Goal: Task Accomplishment & Management: Manage account settings

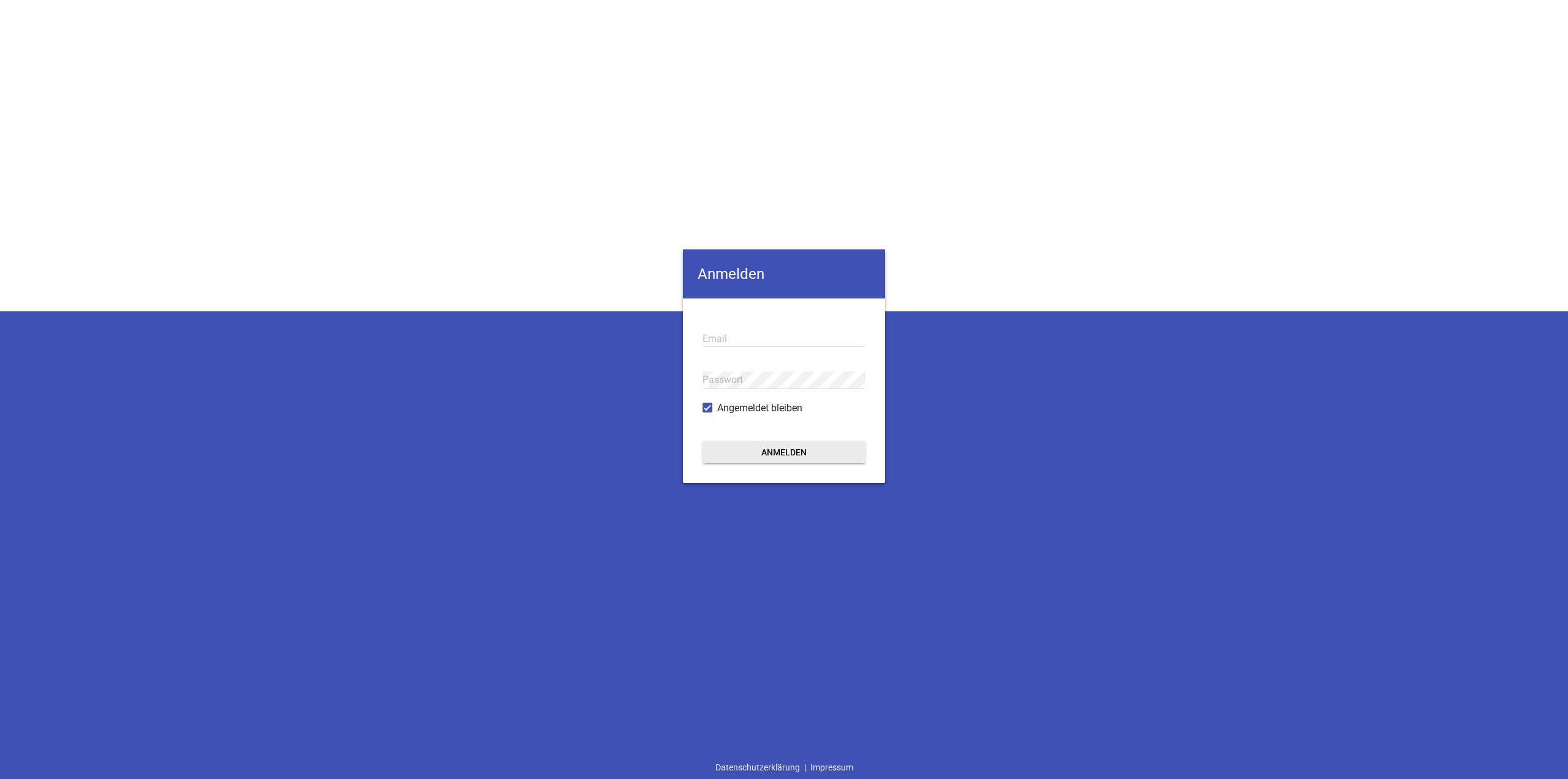
type input "ah@pixel-kraft.de"
click at [722, 460] on button "Anmelden" at bounding box center [784, 452] width 163 height 22
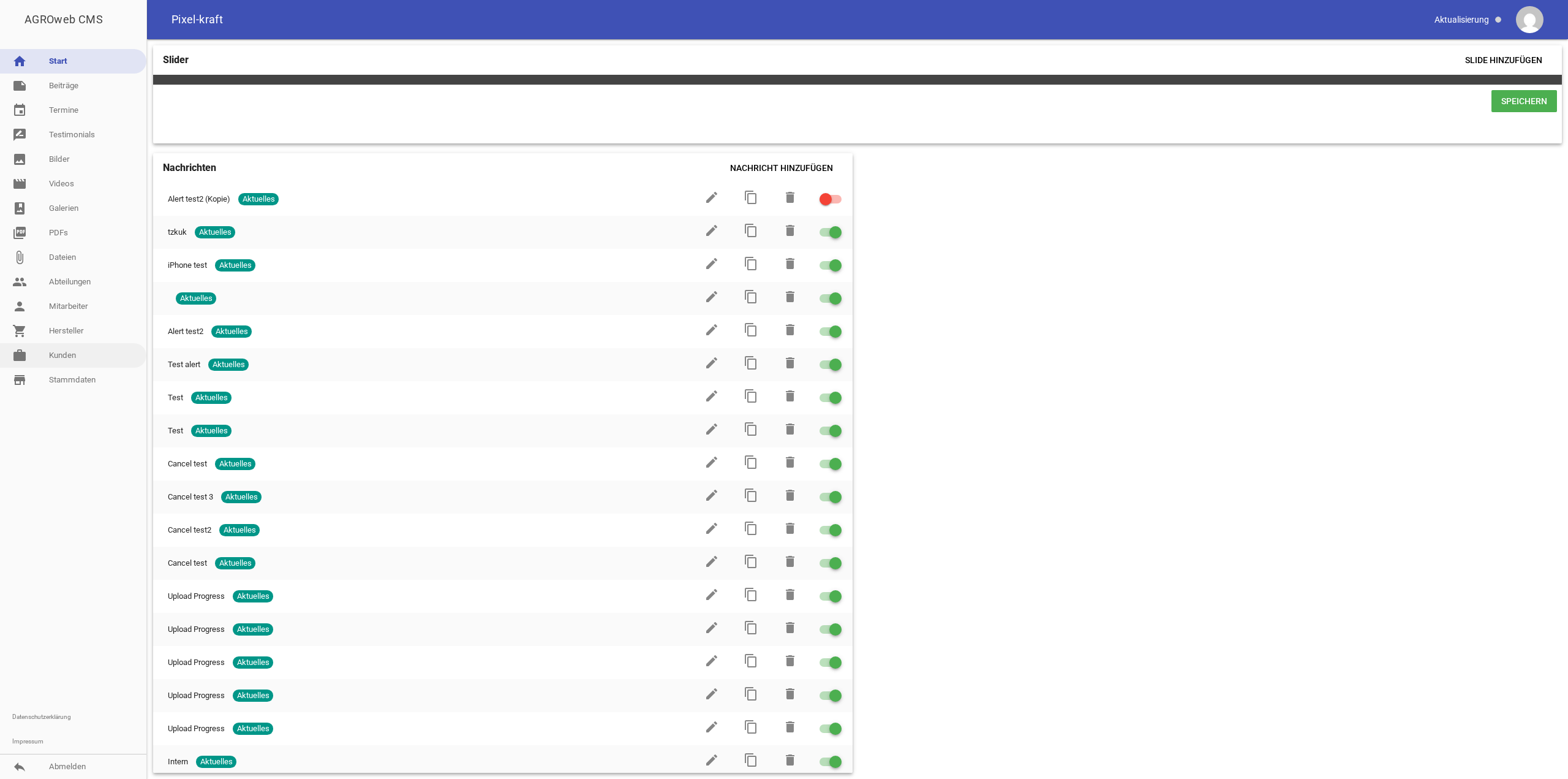
click at [58, 354] on link "work Kunden" at bounding box center [73, 355] width 146 height 24
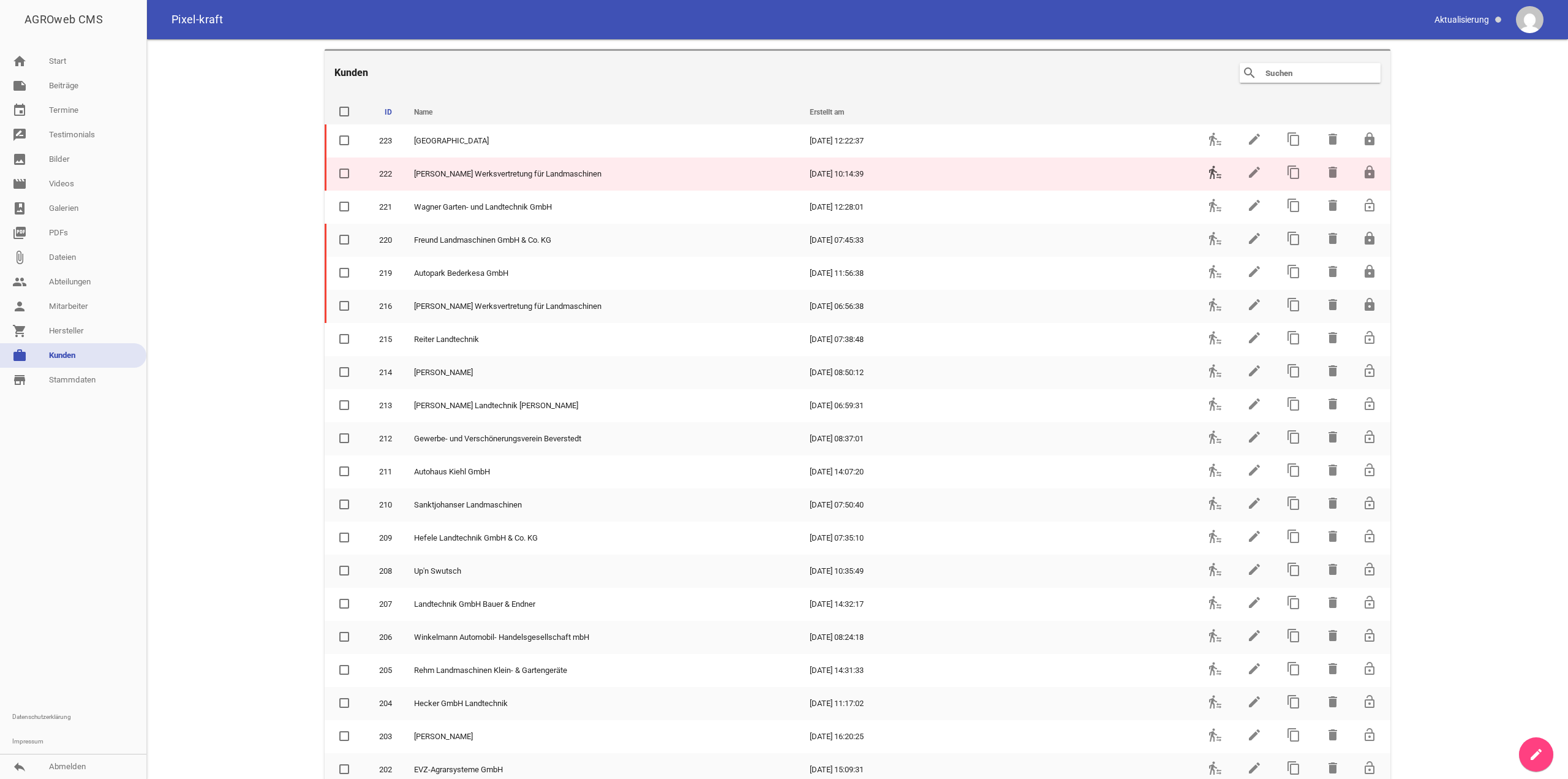
click at [1208, 169] on icon "transfer_within_a_station" at bounding box center [1215, 172] width 14 height 14
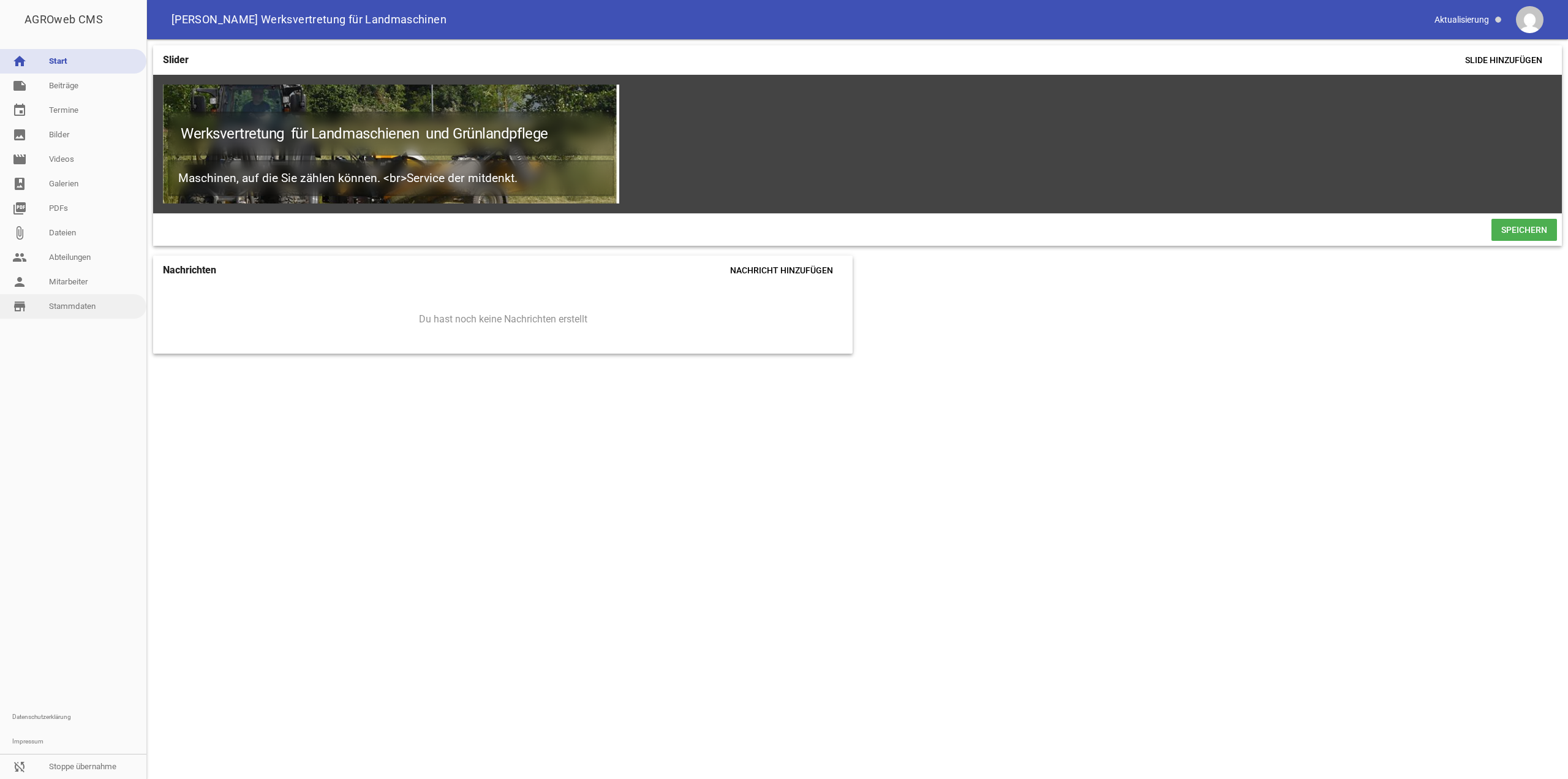
click at [79, 302] on link "store_mall_directory Stammdaten" at bounding box center [73, 306] width 146 height 24
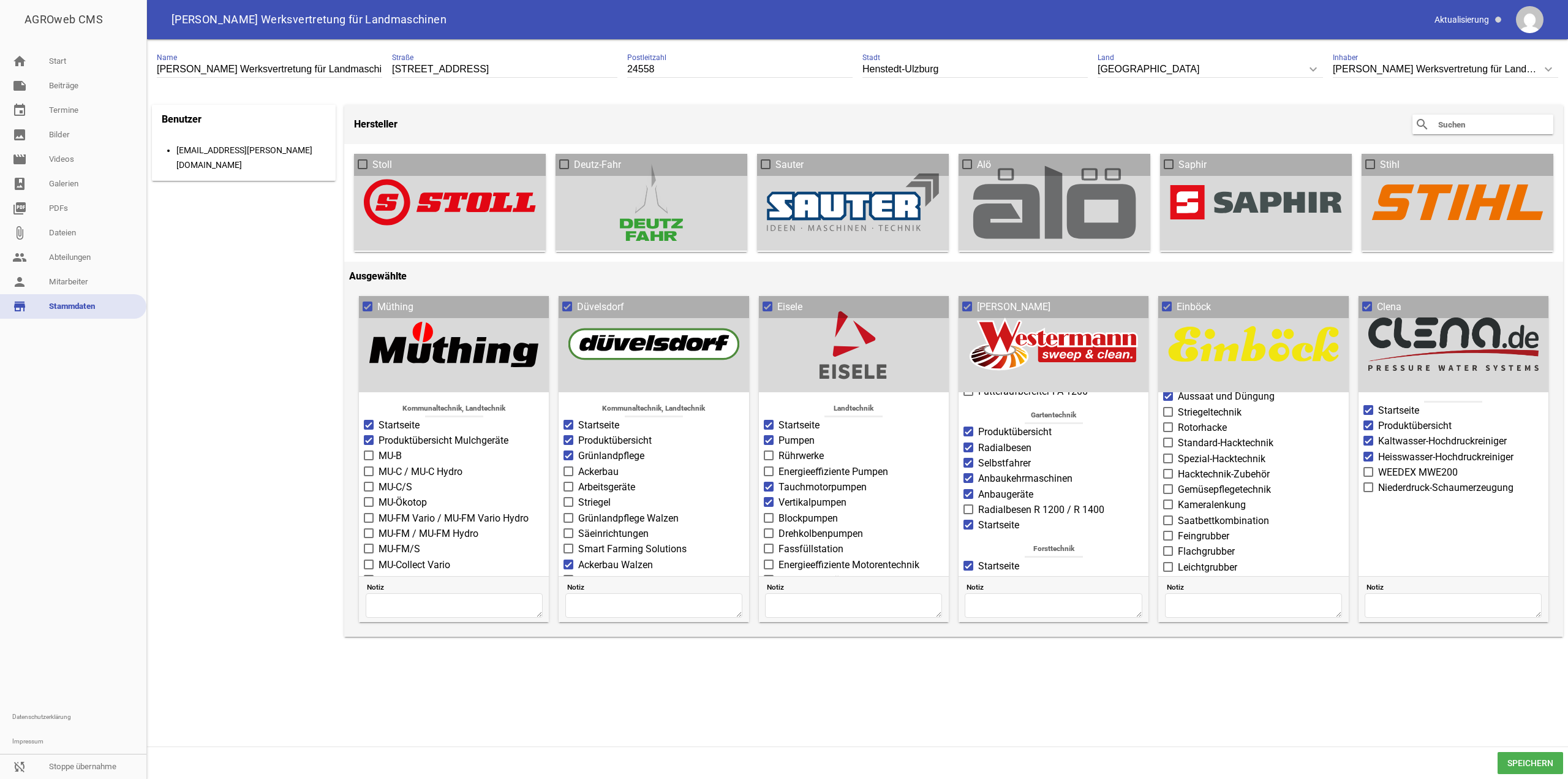
scroll to position [123, 0]
click at [49, 767] on link "sync_disabled Stoppe übernahme" at bounding box center [73, 766] width 146 height 24
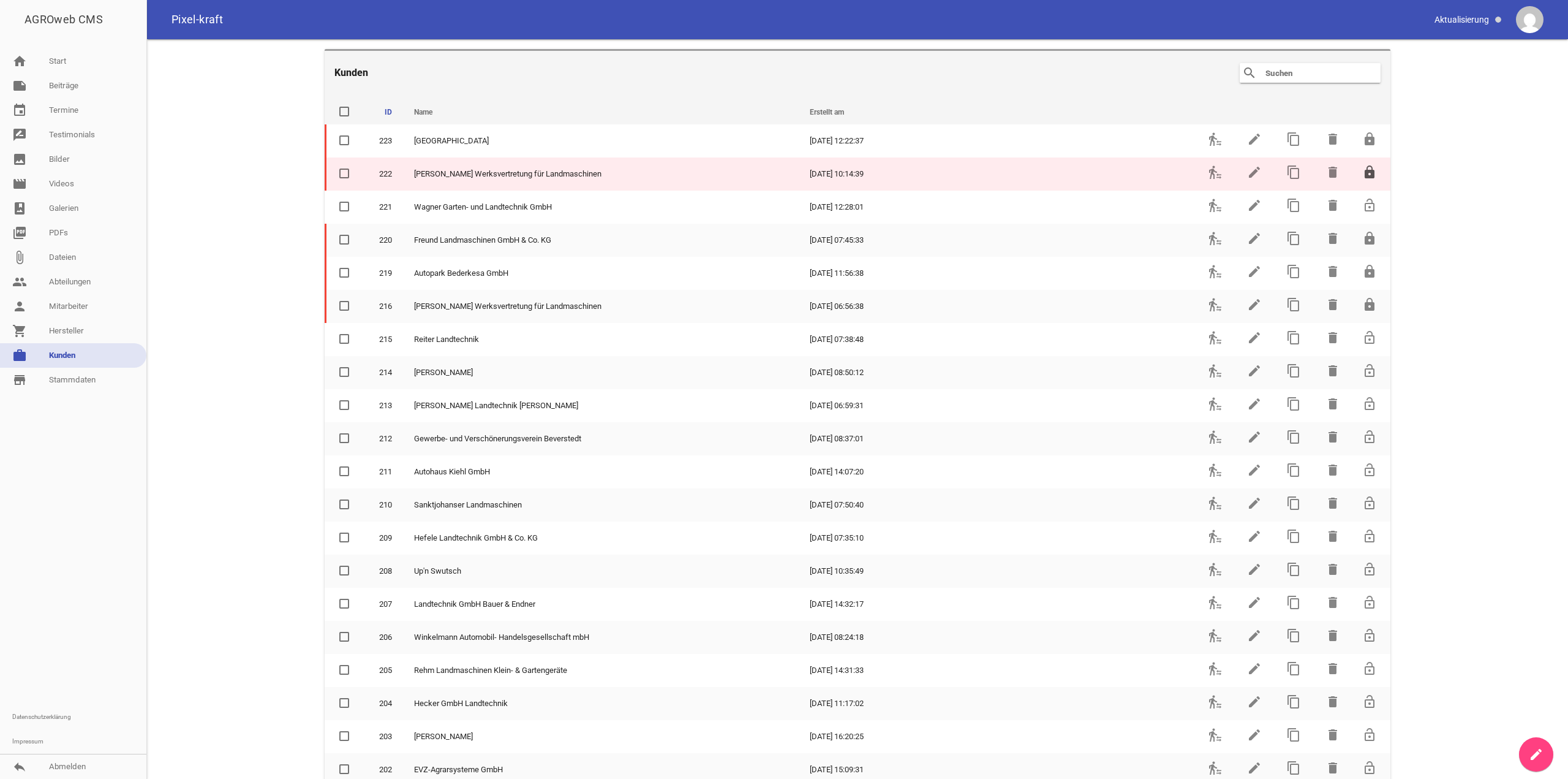
click at [1363, 171] on icon "lock" at bounding box center [1370, 172] width 14 height 14
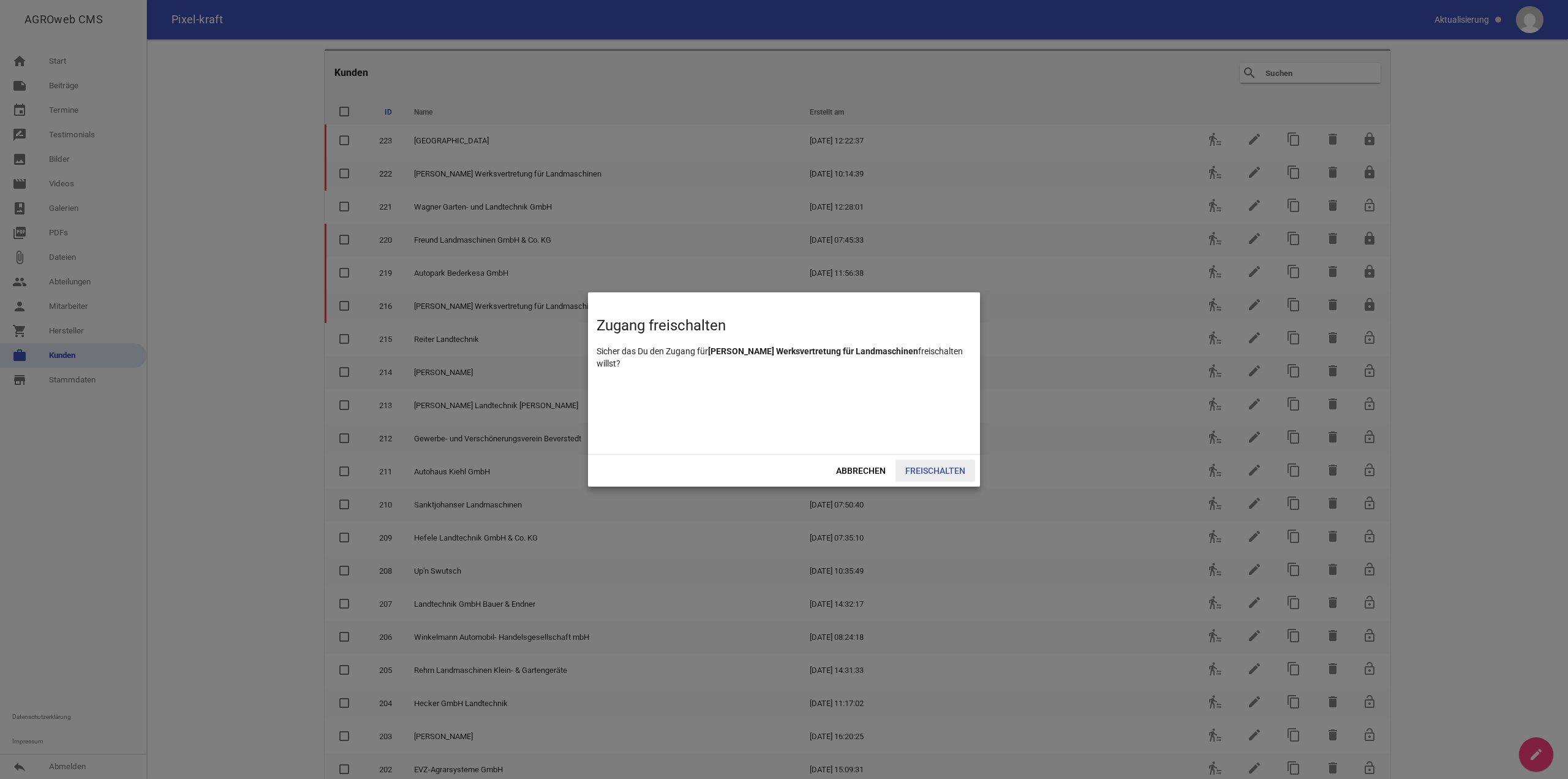
click at [925, 465] on span "Freischalten" at bounding box center [935, 471] width 80 height 22
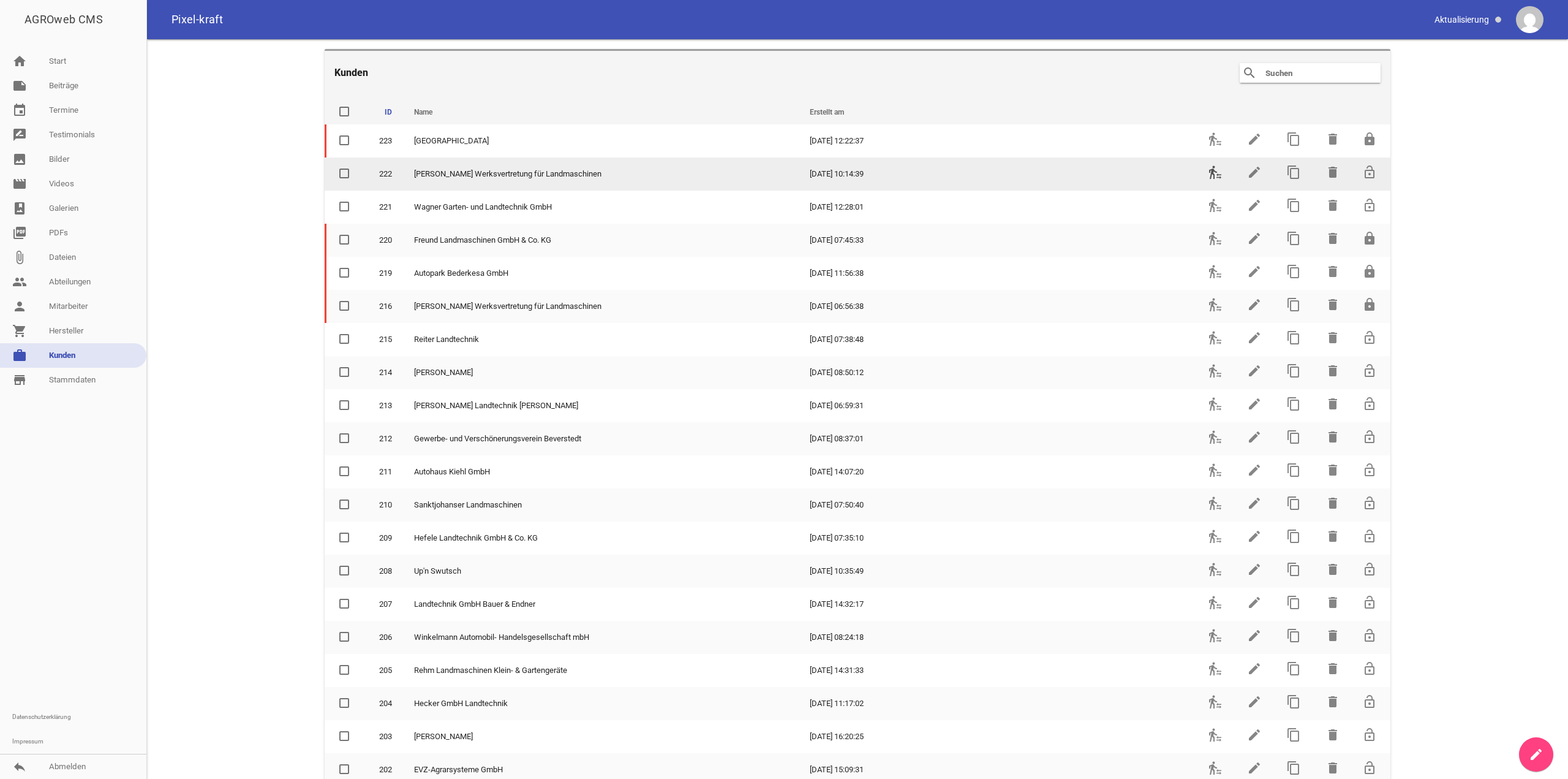
click at [1216, 171] on icon "transfer_within_a_station" at bounding box center [1215, 172] width 14 height 14
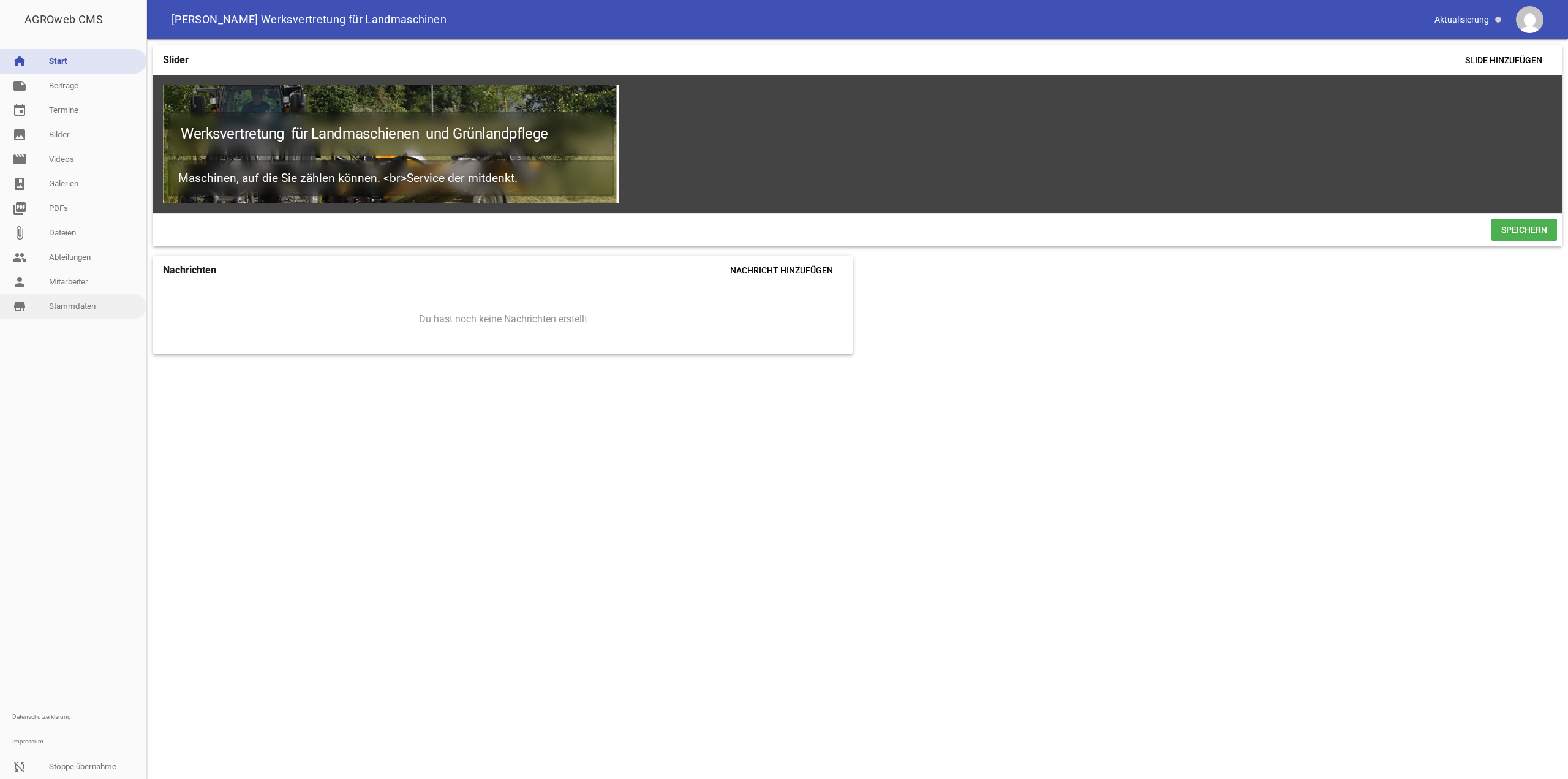
click at [105, 309] on link "store_mall_directory Stammdaten" at bounding box center [73, 306] width 146 height 24
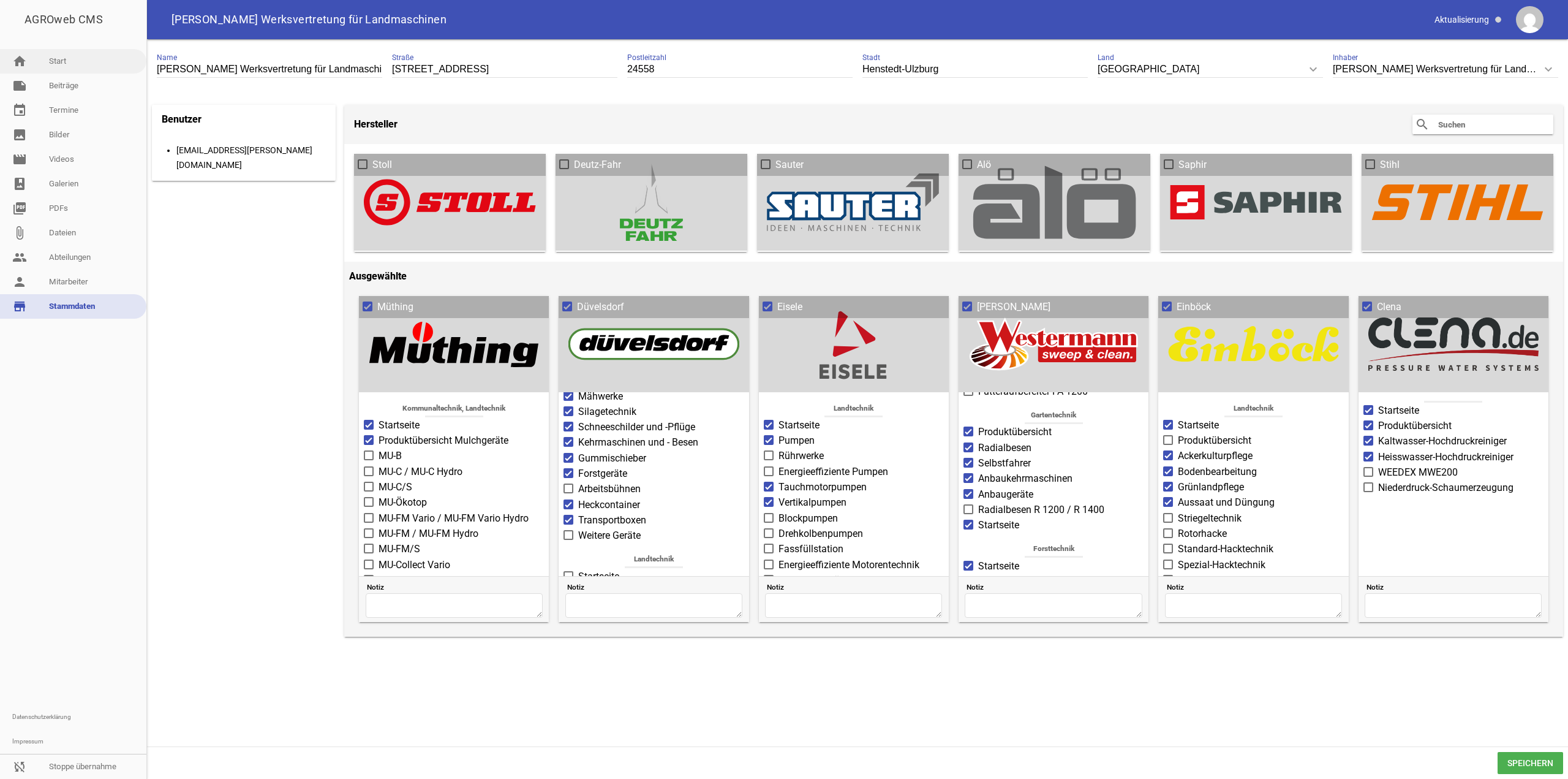
click at [40, 49] on link "home Start" at bounding box center [73, 61] width 146 height 24
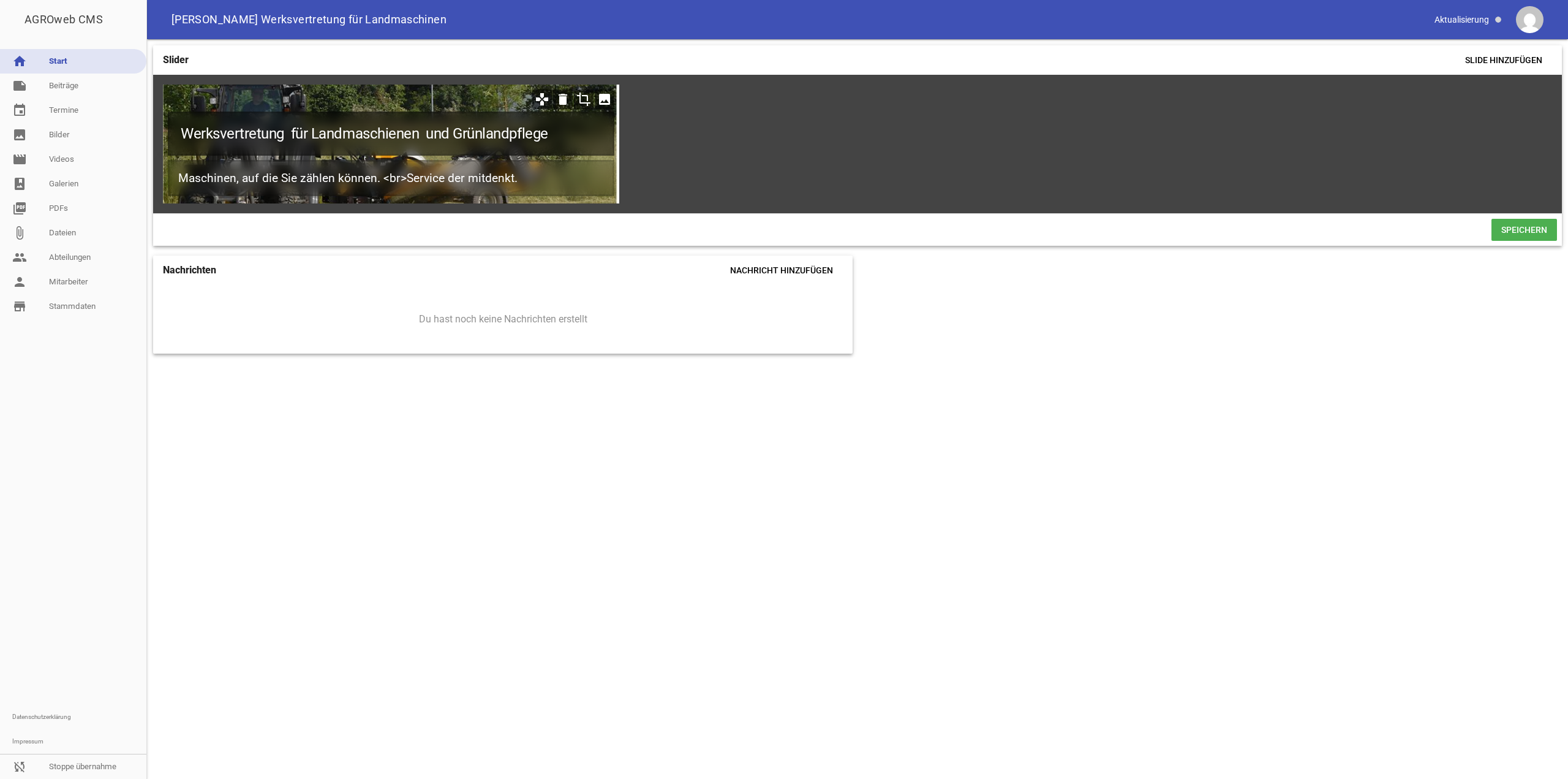
click at [394, 130] on h1 "Werksvertretung für Landmaschienen und Grünlandpflege" at bounding box center [392, 133] width 447 height 44
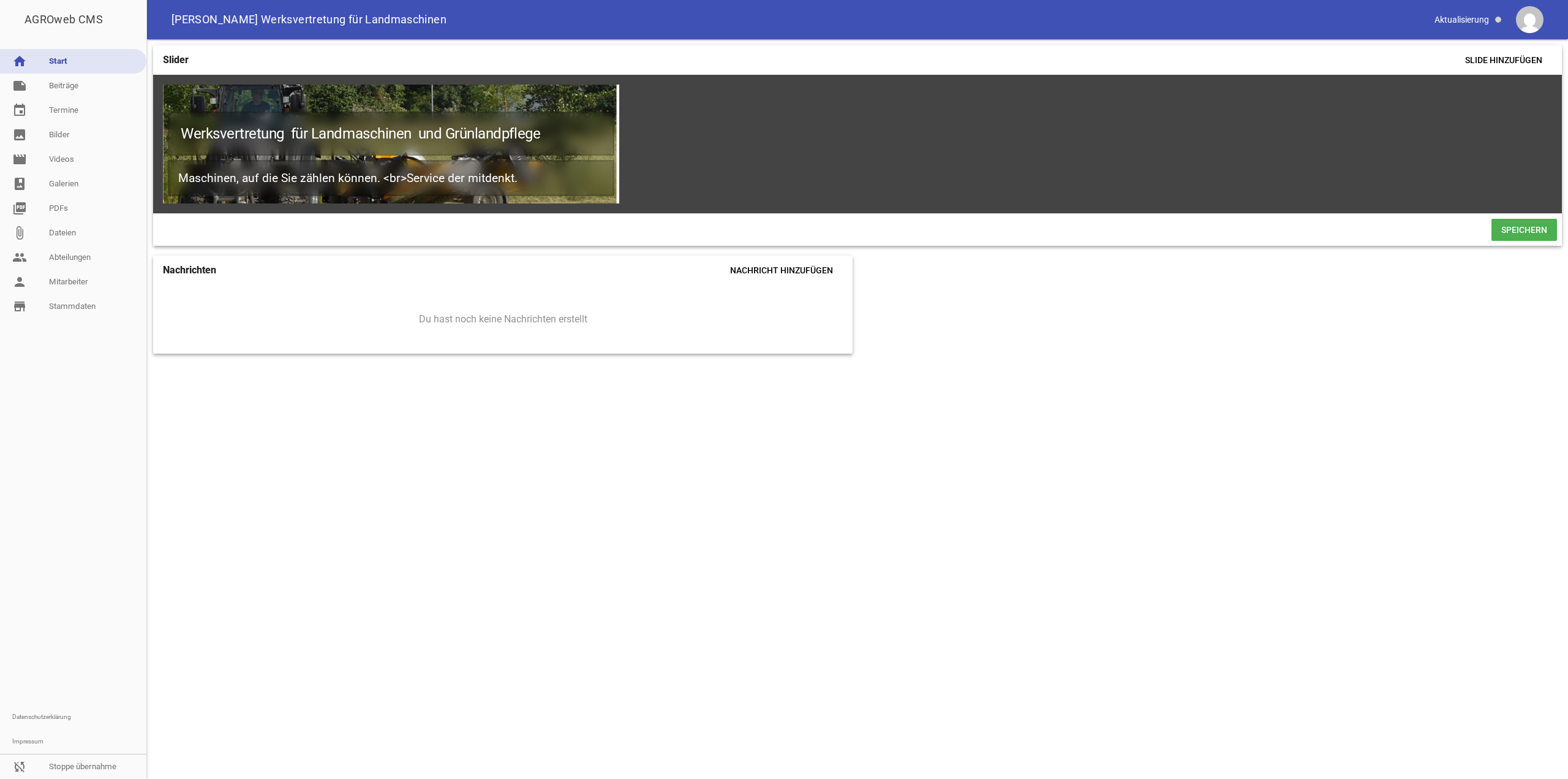
click at [1505, 233] on span "Speichern" at bounding box center [1524, 230] width 66 height 22
click at [1456, 765] on div "Slider Slide hinzufügen Werksvertretung für Landmaschinen und Grünlandpflege Ma…" at bounding box center [857, 409] width 1421 height 740
click at [1520, 229] on span "Speichern" at bounding box center [1524, 230] width 66 height 22
click at [1388, 376] on div "Slider Slide hinzufügen Werksvertretung für Landmaschinen und Grünlandpflege Ma…" at bounding box center [857, 409] width 1421 height 740
click at [70, 96] on link "note Beiträge" at bounding box center [73, 86] width 146 height 24
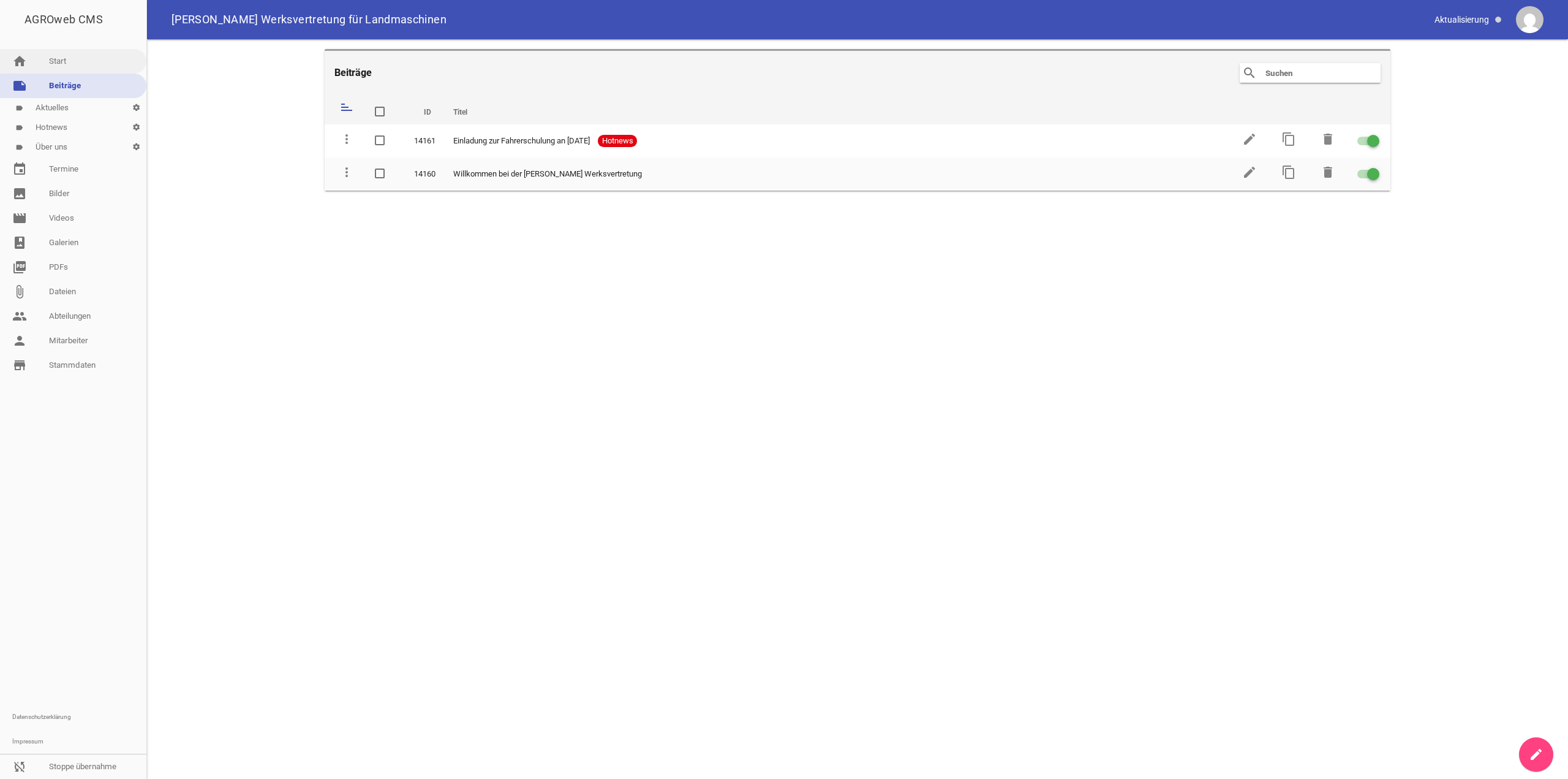
click at [81, 65] on link "home Start" at bounding box center [73, 61] width 146 height 24
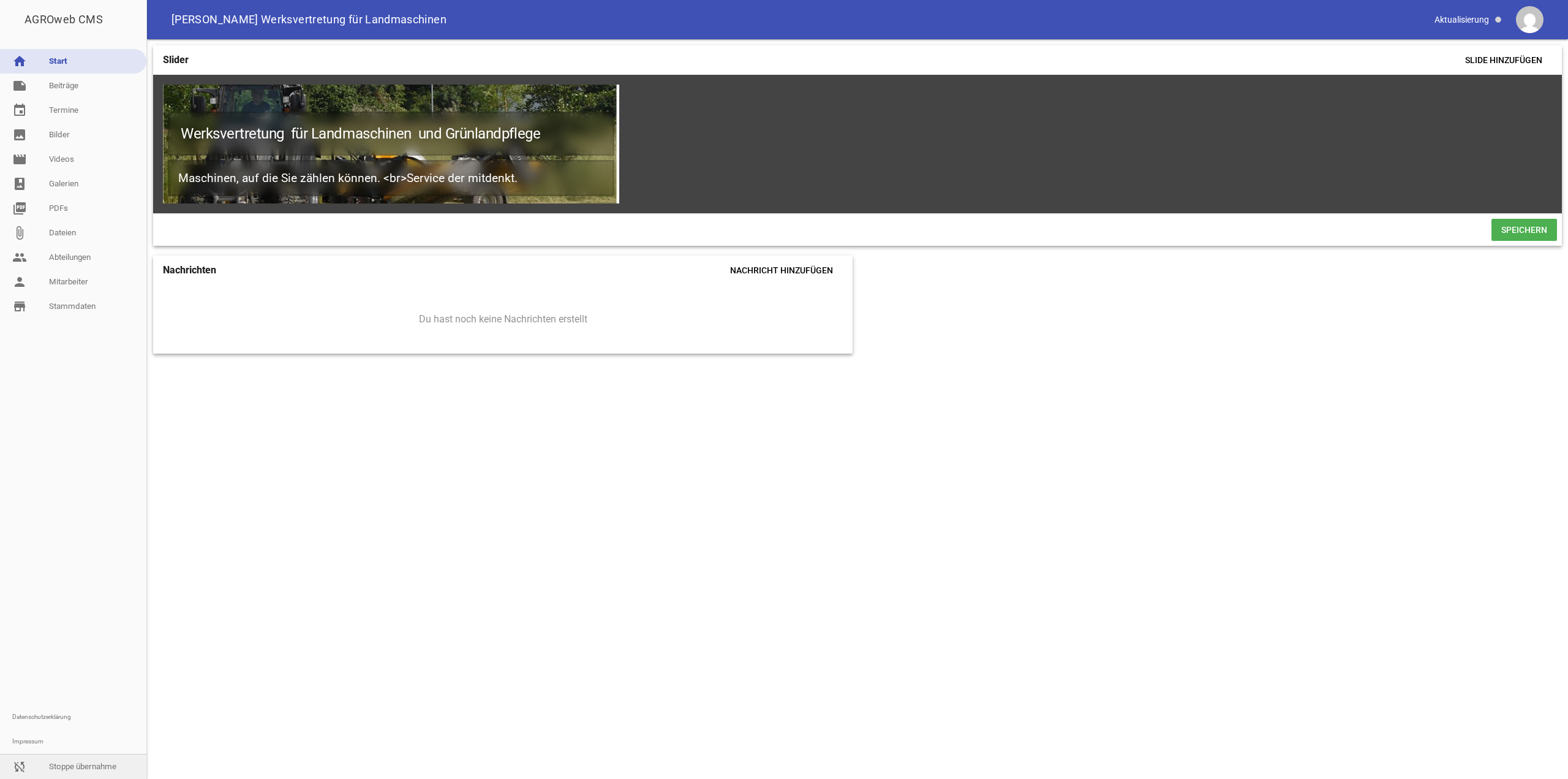
click at [71, 768] on link "sync_disabled Stoppe übernahme" at bounding box center [73, 766] width 146 height 24
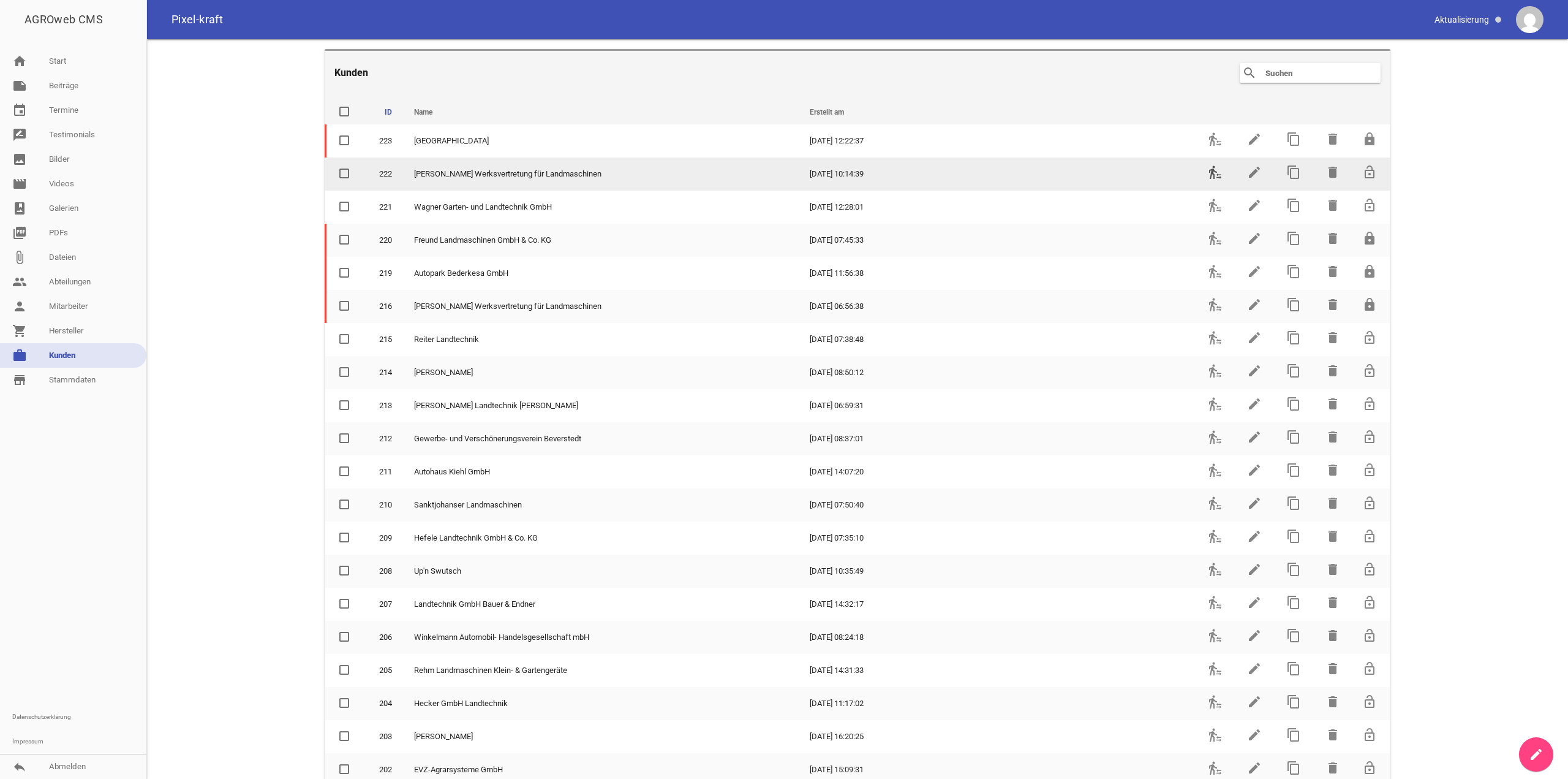
click at [1208, 171] on icon "transfer_within_a_station" at bounding box center [1215, 172] width 14 height 14
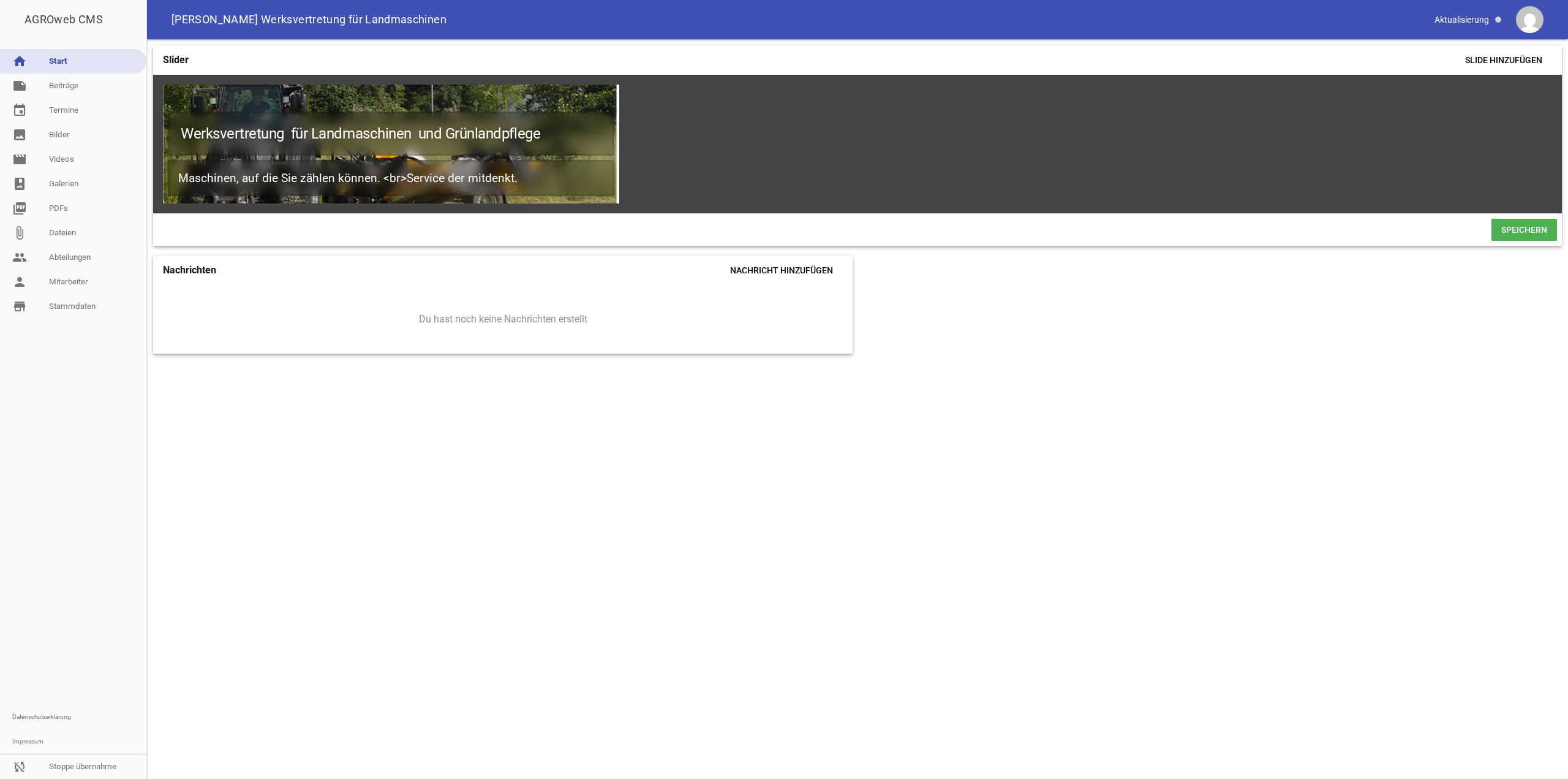
click at [1515, 234] on span "Speichern" at bounding box center [1524, 230] width 66 height 22
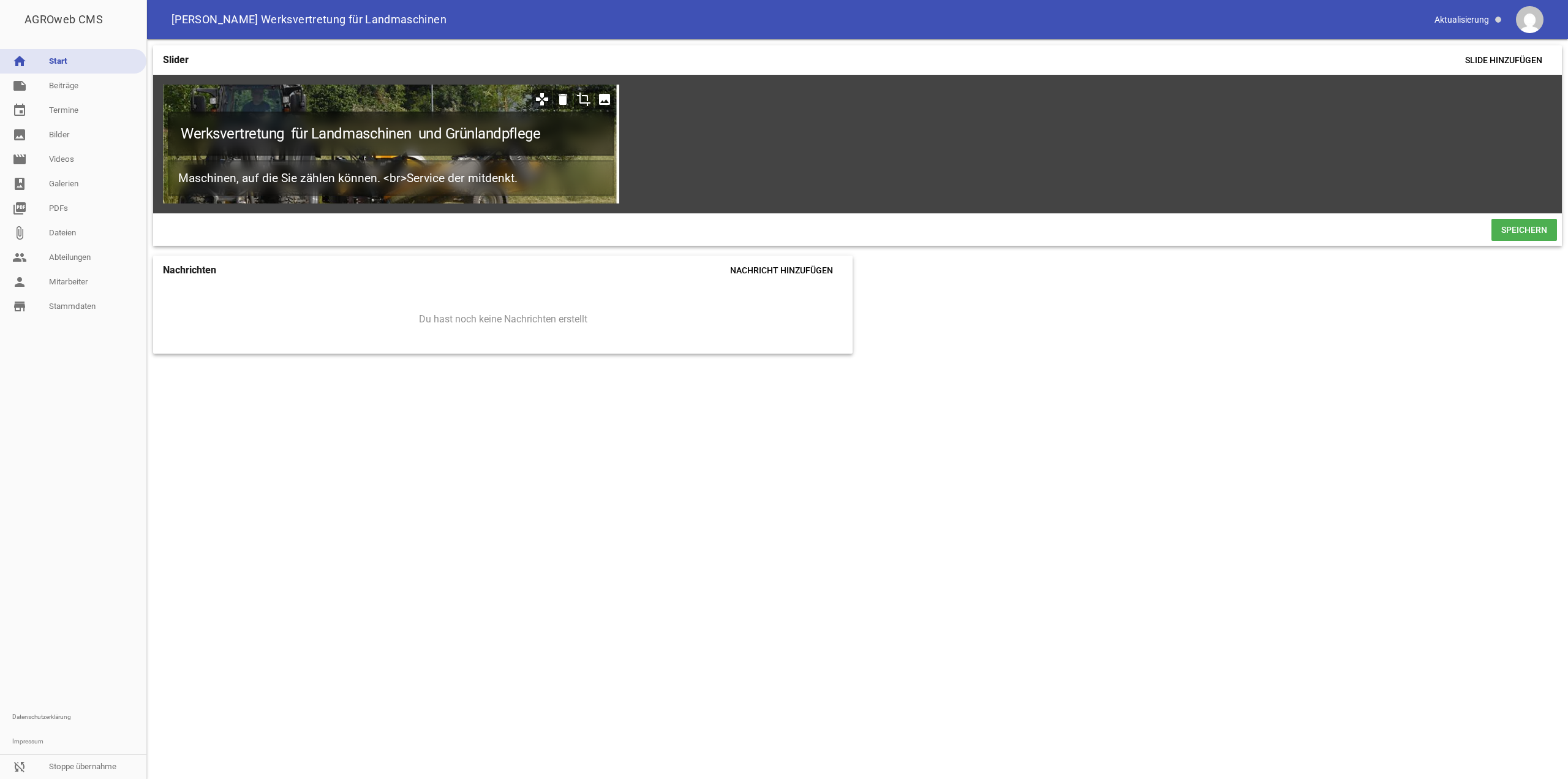
click at [278, 140] on h1 "Werksvertretung für Landmaschinen und Grünlandpflege" at bounding box center [392, 133] width 447 height 44
click at [293, 131] on h1 "Werksvertretung für Landmaschinen und Grünlandpflege" at bounding box center [392, 133] width 447 height 44
click at [286, 132] on h1 "Werksvertretung für Landmaschinen und Grünlandpflege" at bounding box center [392, 133] width 447 height 44
click at [422, 131] on h1 "Werksvertretung für Landmaschinen und Grünlandpflege" at bounding box center [392, 133] width 447 height 44
click at [413, 133] on h1 "Werksvertretung für Landmaschinen und Grünlandpflege" at bounding box center [392, 133] width 447 height 44
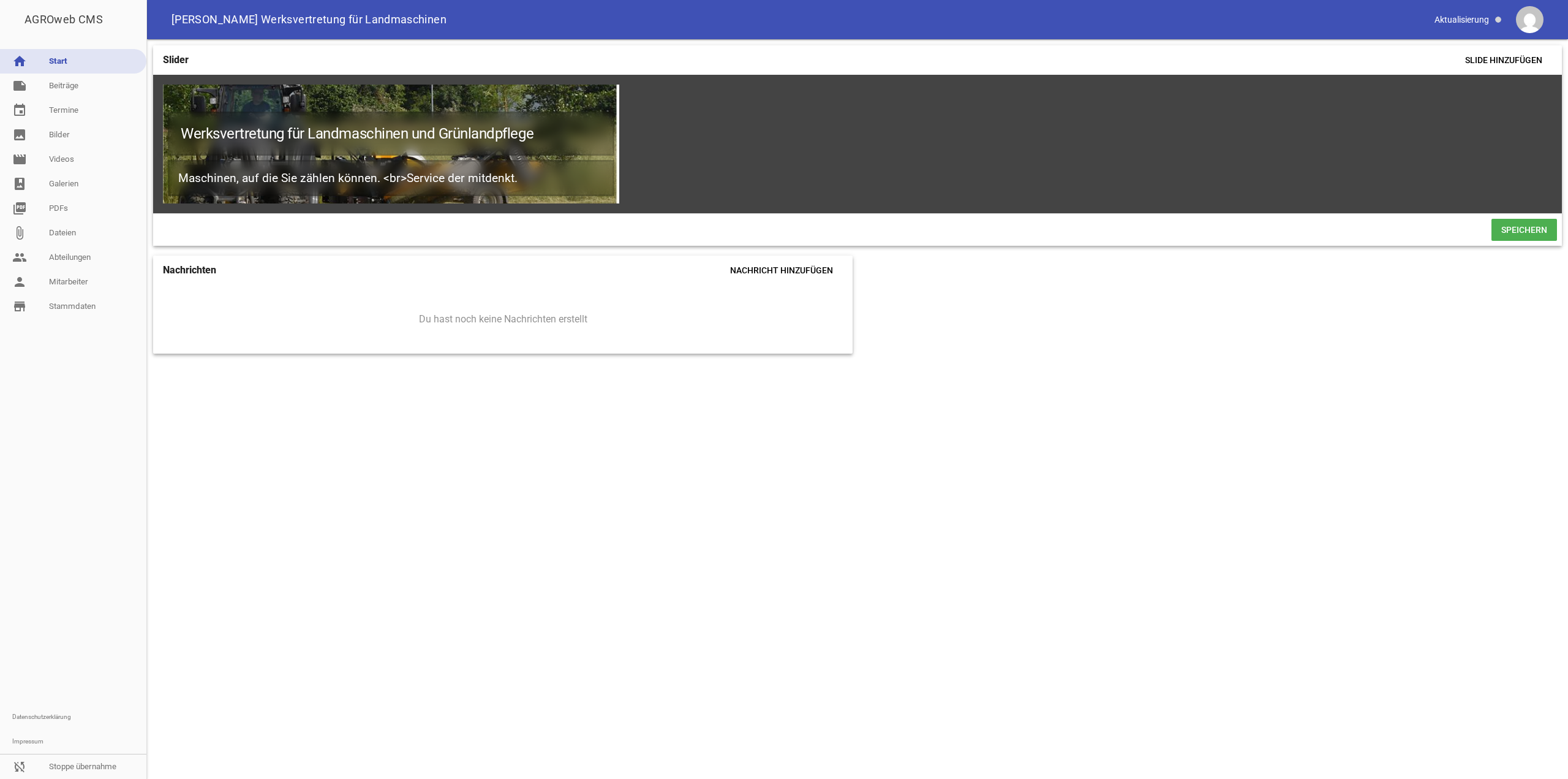
click at [1535, 227] on span "Speichern" at bounding box center [1524, 230] width 66 height 22
click at [56, 286] on link "person Mitarbeiter" at bounding box center [73, 282] width 146 height 24
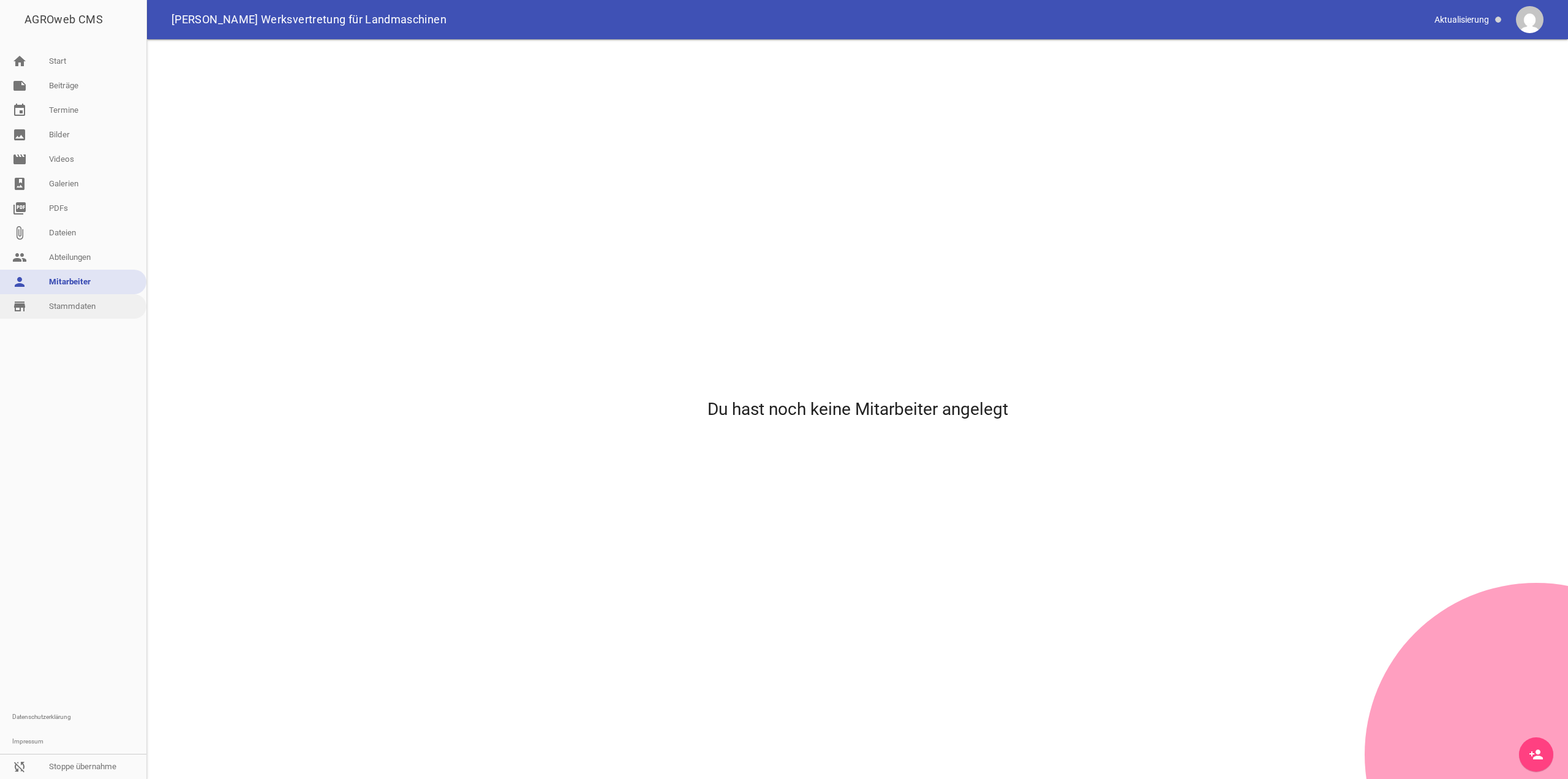
click at [57, 302] on link "store_mall_directory Stammdaten" at bounding box center [73, 306] width 146 height 24
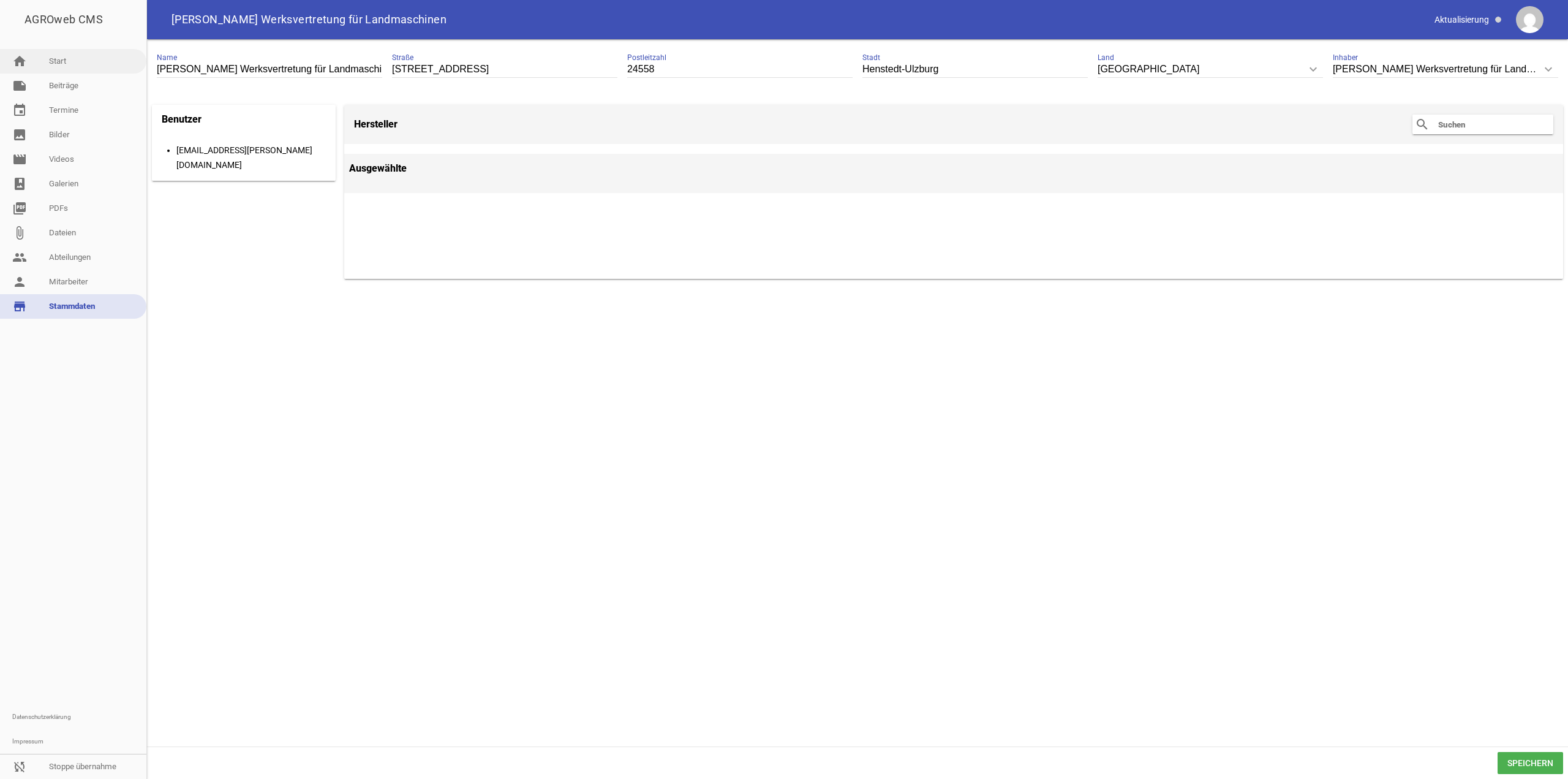
click at [70, 60] on link "home Start" at bounding box center [73, 61] width 146 height 24
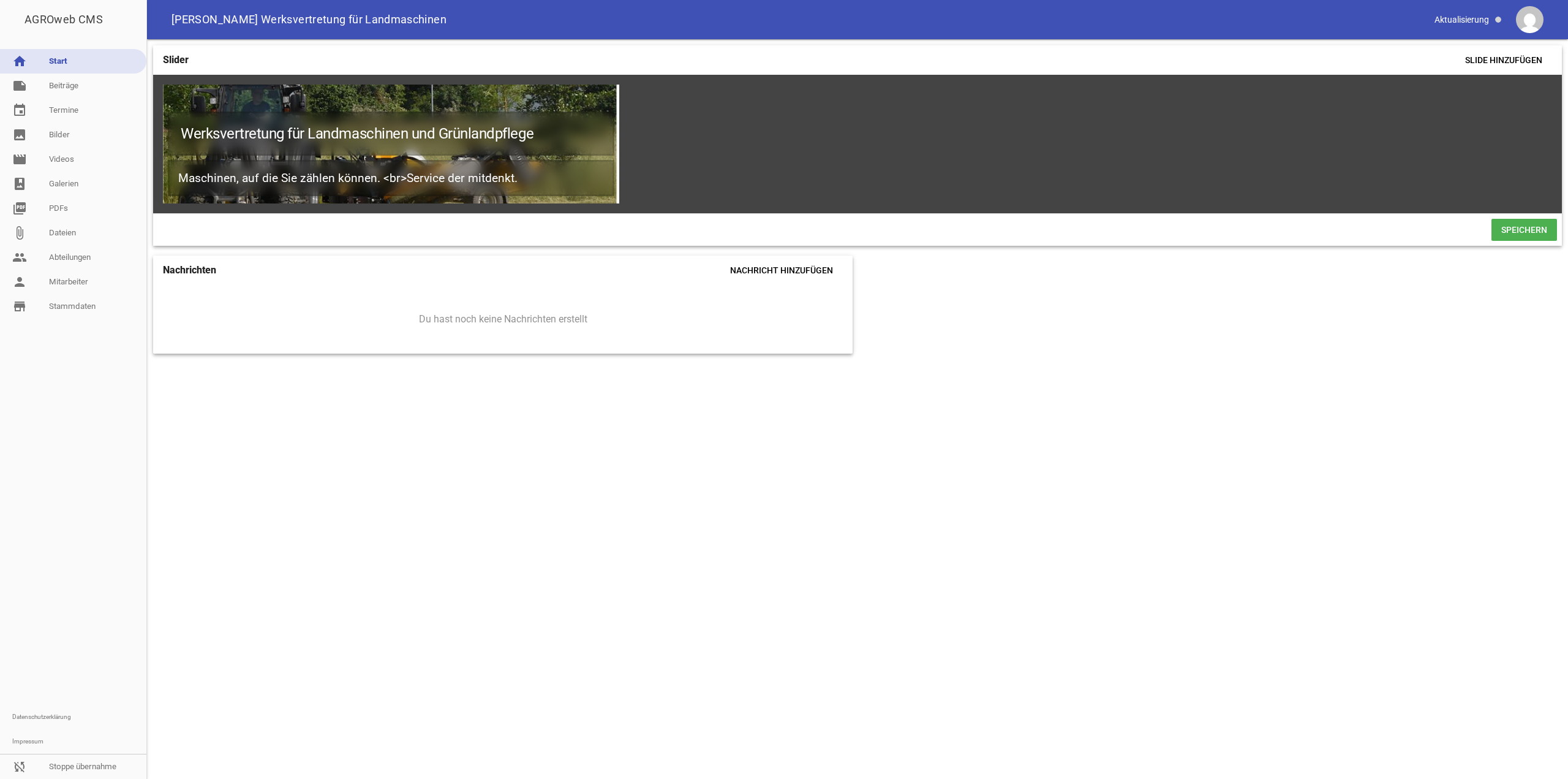
click at [371, 563] on div "Slider Slide hinzufügen Werksvertretung für Landmaschinen und Grünlandpflege Ma…" at bounding box center [857, 409] width 1421 height 740
click at [260, 430] on div "Slider Slide hinzufügen Werksvertretung für Landmaschinen und Grünlandpflege Ma…" at bounding box center [857, 409] width 1421 height 740
